Goal: Check status: Check status

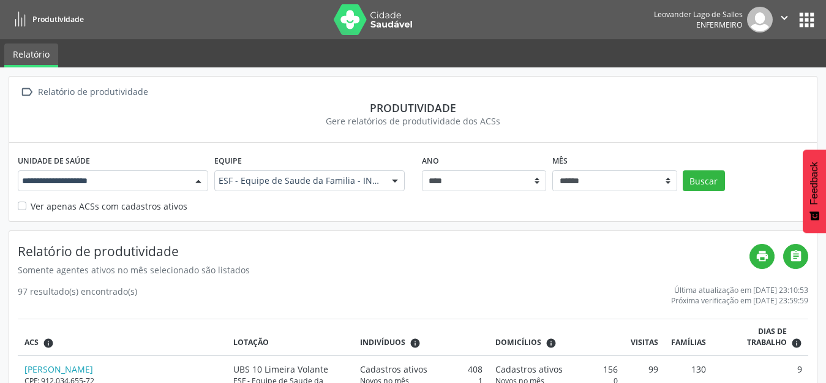
click at [186, 180] on div at bounding box center [113, 180] width 191 height 21
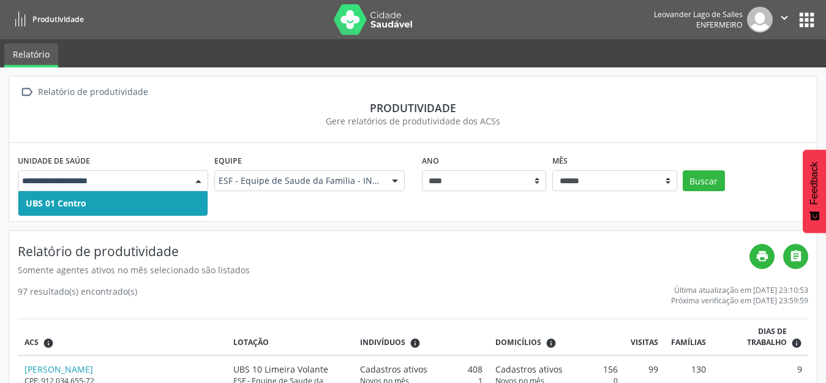
click at [72, 206] on span "UBS 01 Centro" at bounding box center [56, 203] width 61 height 12
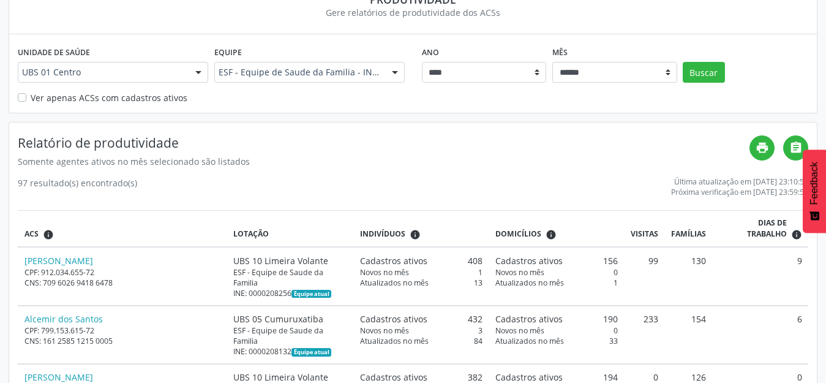
scroll to position [123, 0]
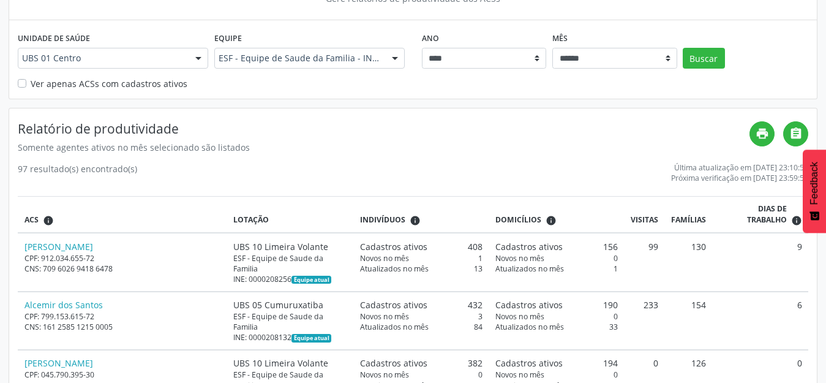
click at [31, 83] on label "Ver apenas ACSs com cadastros ativos" at bounding box center [109, 83] width 157 height 13
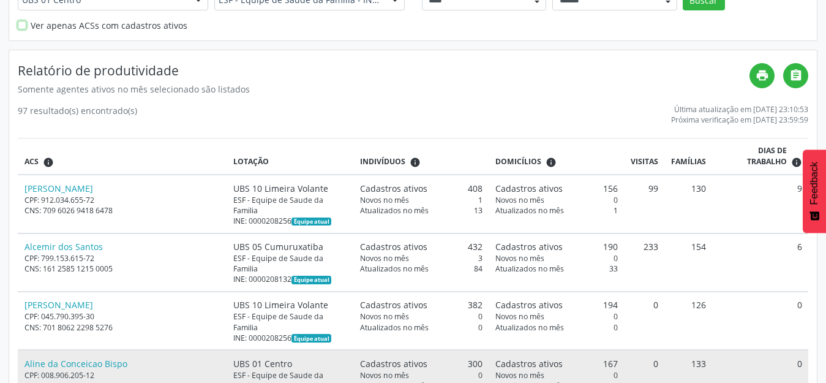
scroll to position [0, 0]
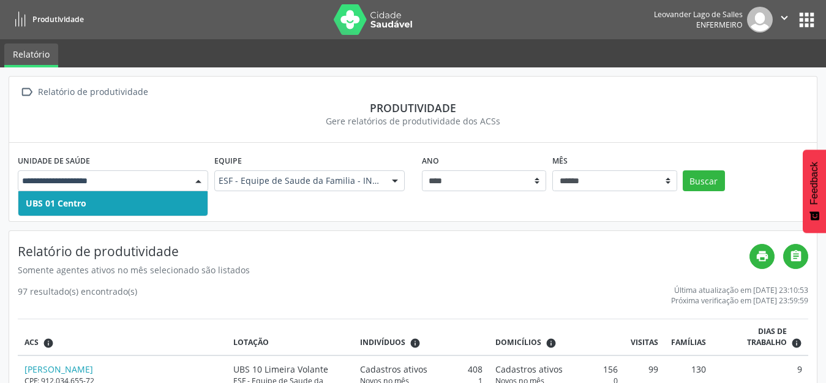
click at [82, 203] on span "UBS 01 Centro" at bounding box center [56, 203] width 61 height 12
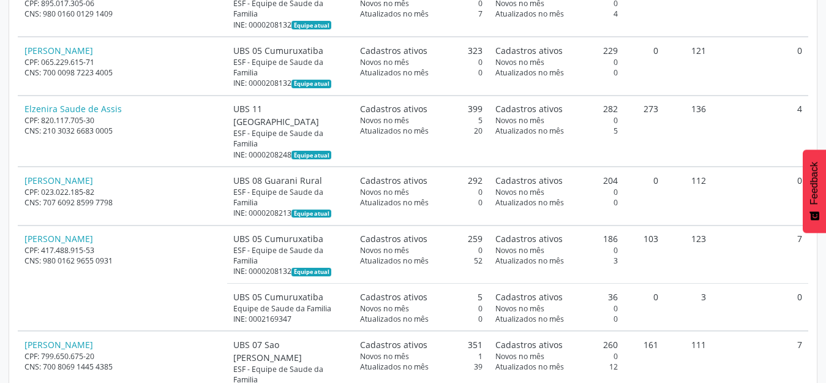
scroll to position [1960, 0]
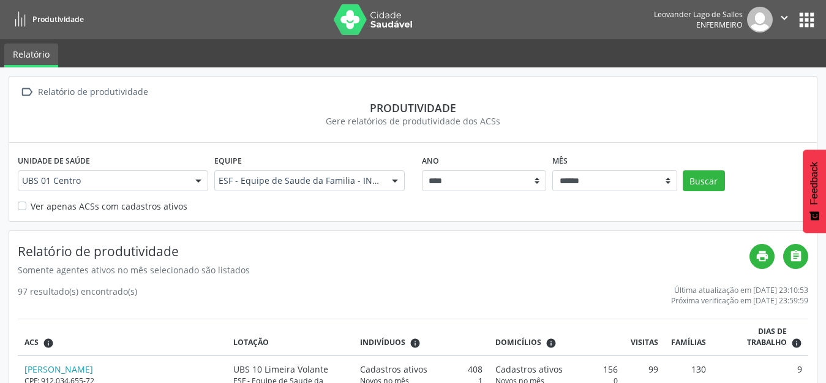
click at [31, 205] on label "Ver apenas ACSs com cadastros ativos" at bounding box center [109, 206] width 157 height 13
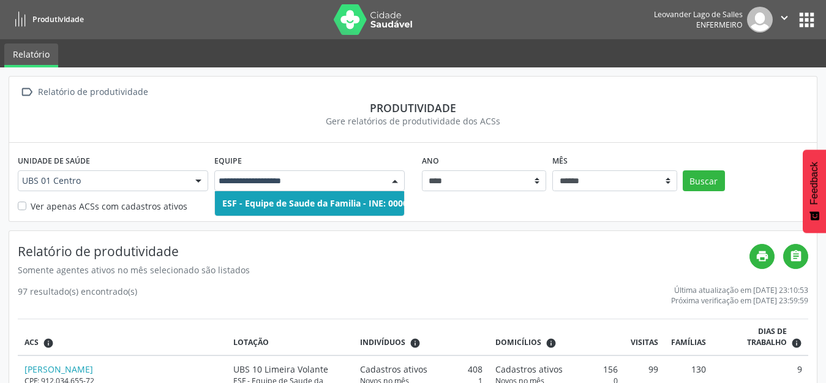
click at [349, 208] on span "ESF - Equipe de Saude da Familia - INE: 0000208140" at bounding box center [329, 203] width 215 height 12
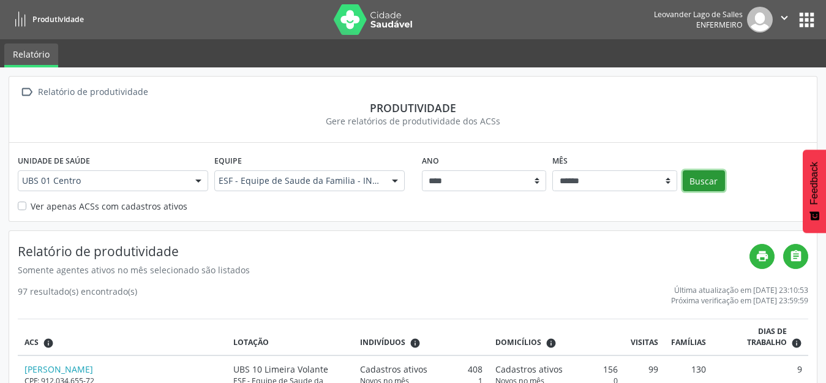
click at [708, 180] on button "Buscar" at bounding box center [704, 180] width 42 height 21
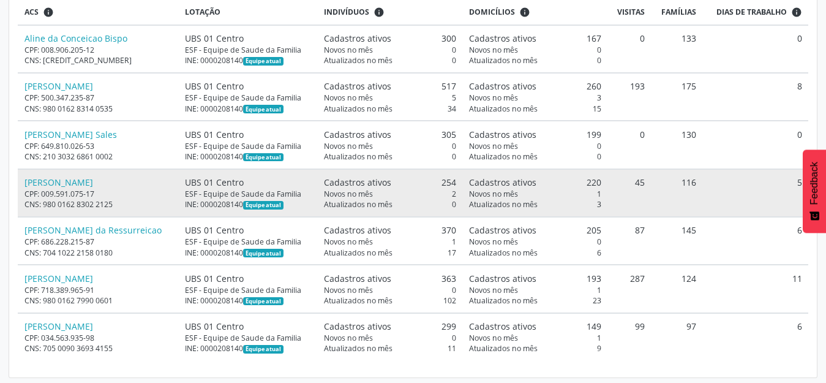
scroll to position [323, 0]
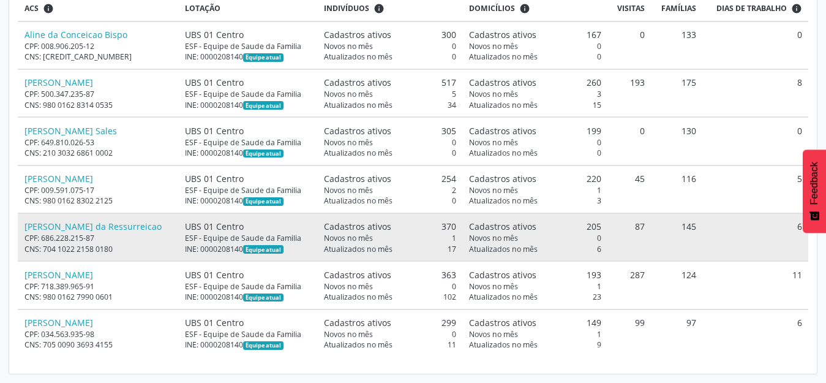
click at [195, 236] on div "ESF - Equipe de Saude da Familia" at bounding box center [248, 238] width 126 height 10
click at [731, 234] on td "6" at bounding box center [756, 237] width 106 height 48
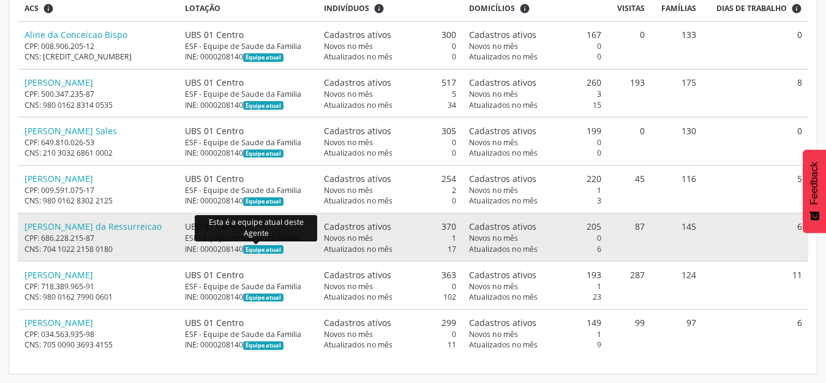
click at [262, 248] on span "Equipe atual" at bounding box center [263, 249] width 40 height 9
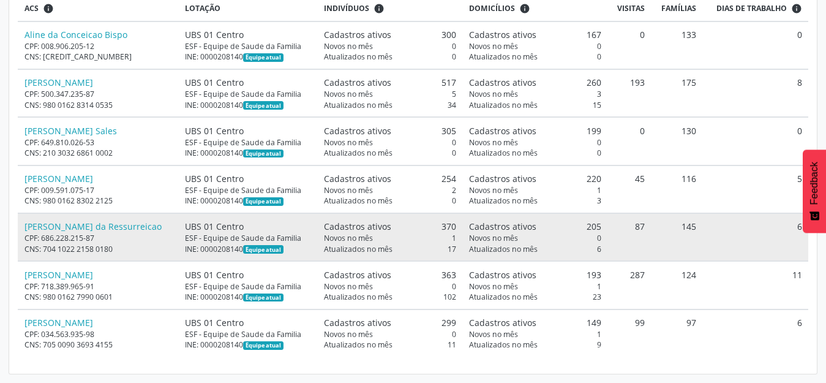
click at [185, 233] on div "ESF - Equipe de Saude da Familia" at bounding box center [248, 238] width 126 height 10
click at [64, 225] on link "[PERSON_NAME] da Ressurreicao" at bounding box center [93, 227] width 137 height 12
